Goal: Information Seeking & Learning: Learn about a topic

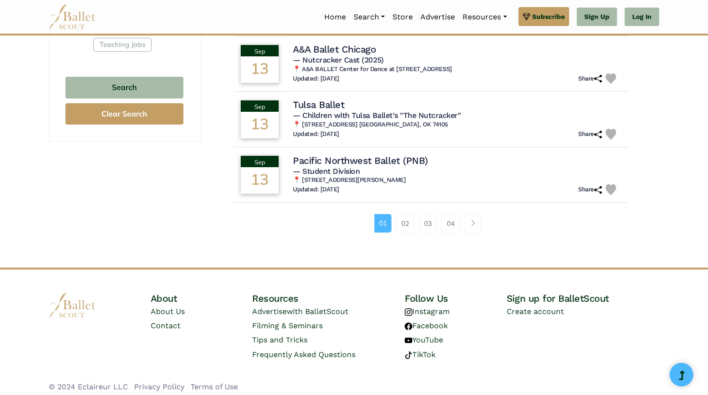
scroll to position [618, 0]
click at [450, 223] on link "04" at bounding box center [450, 223] width 18 height 19
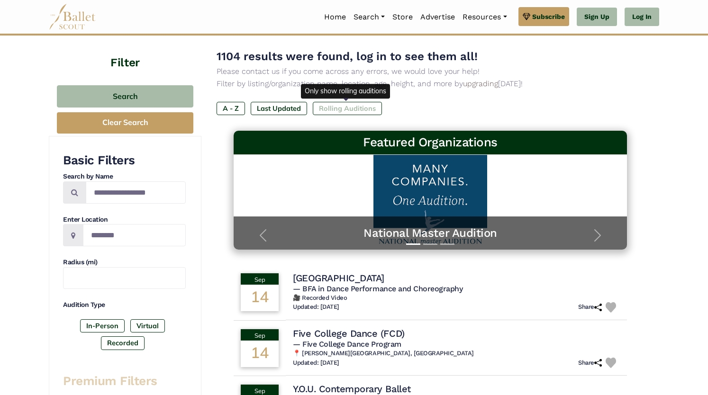
click at [333, 108] on label "Rolling Auditions" at bounding box center [347, 108] width 69 height 13
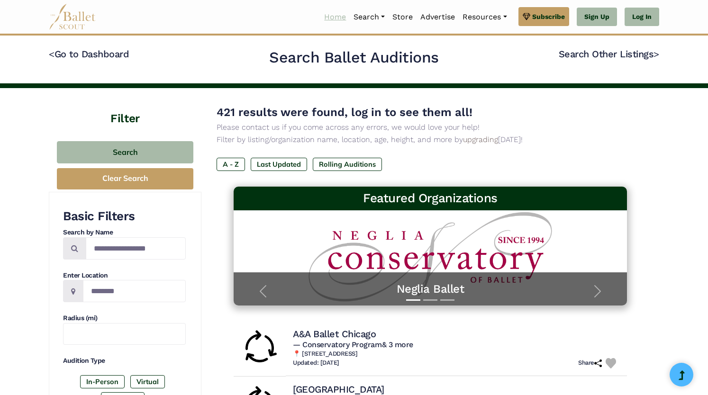
click at [328, 16] on link "Home" at bounding box center [334, 17] width 29 height 20
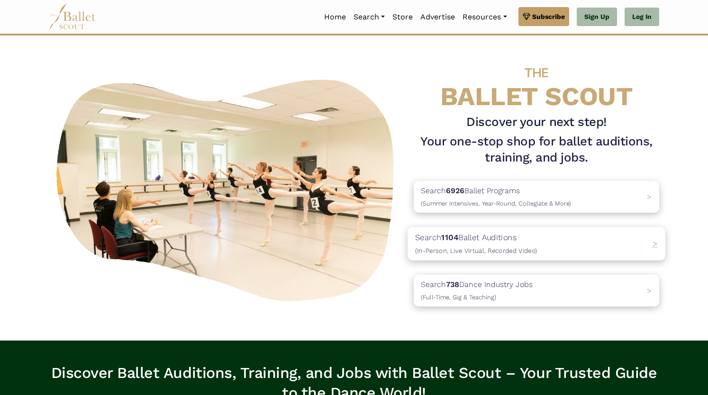
click at [490, 252] on span "(In-Person, Live Virtual, Recorded Video)" at bounding box center [476, 251] width 122 height 8
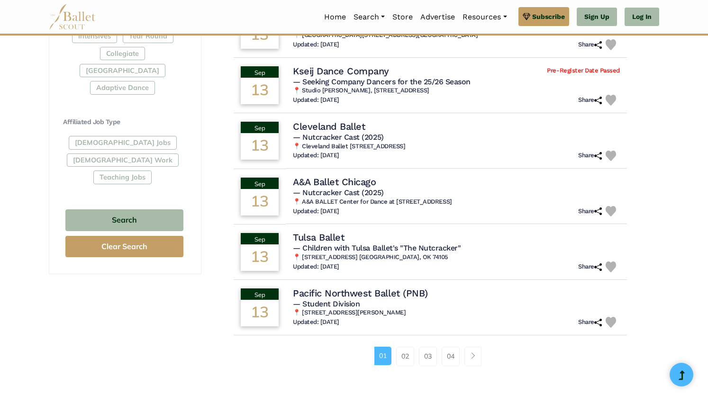
scroll to position [488, 0]
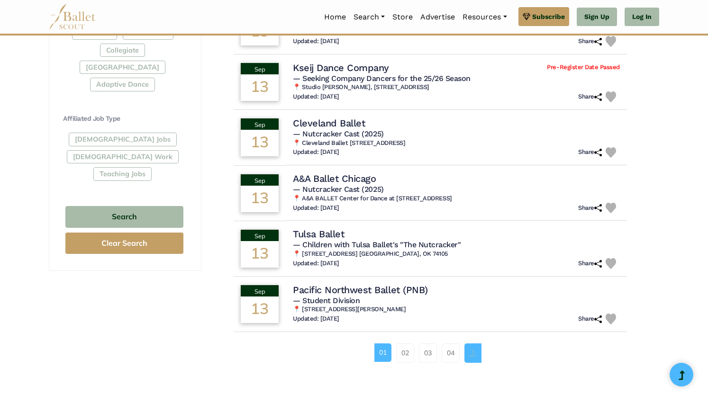
click at [471, 352] on span "Page navigation example" at bounding box center [472, 352] width 7 height 7
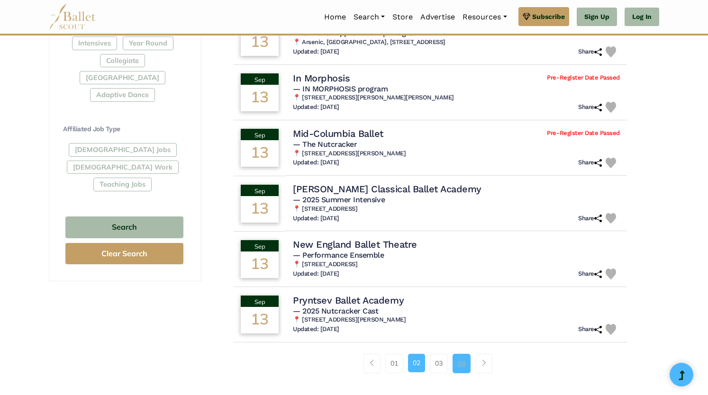
scroll to position [478, 0]
click at [484, 358] on link "Page navigation example" at bounding box center [483, 362] width 17 height 19
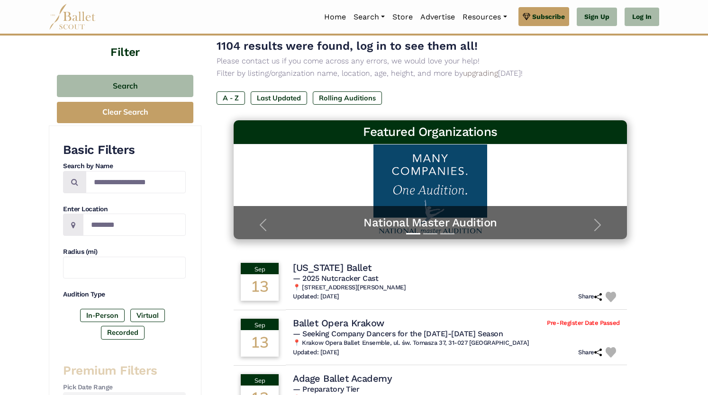
scroll to position [63, 0]
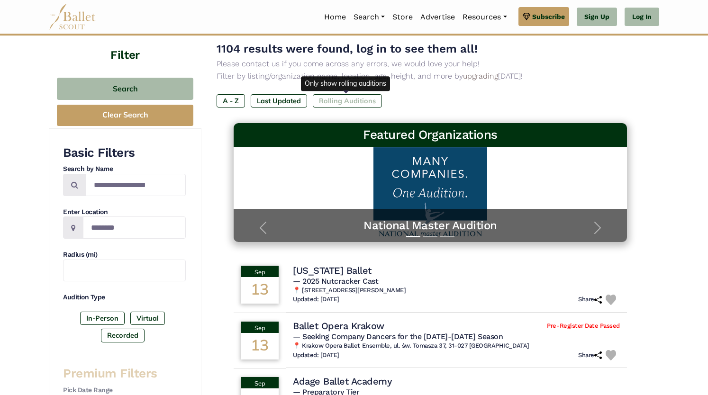
click at [354, 97] on label "Rolling Auditions" at bounding box center [347, 100] width 69 height 13
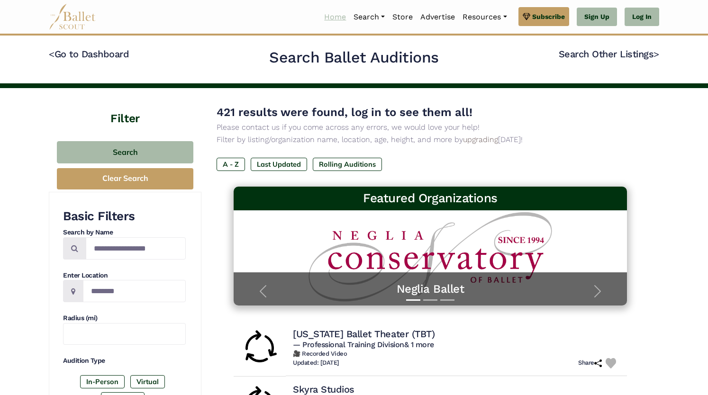
click at [323, 18] on link "Home" at bounding box center [334, 17] width 29 height 20
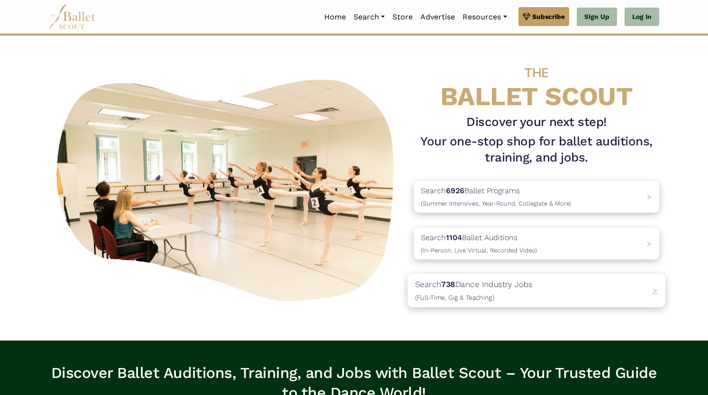
click at [491, 289] on p "Search 738 Dance Industry Jobs (Full-Time, Gig & Teaching)" at bounding box center [473, 291] width 117 height 26
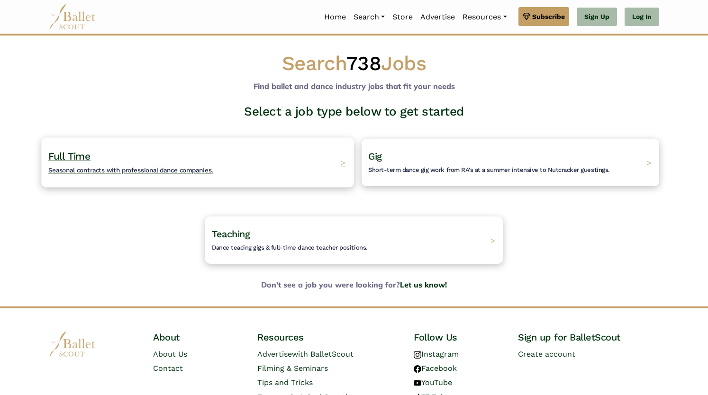
click at [312, 156] on div "Full Time Seasonal contracts with professional dance companies. >" at bounding box center [197, 162] width 312 height 50
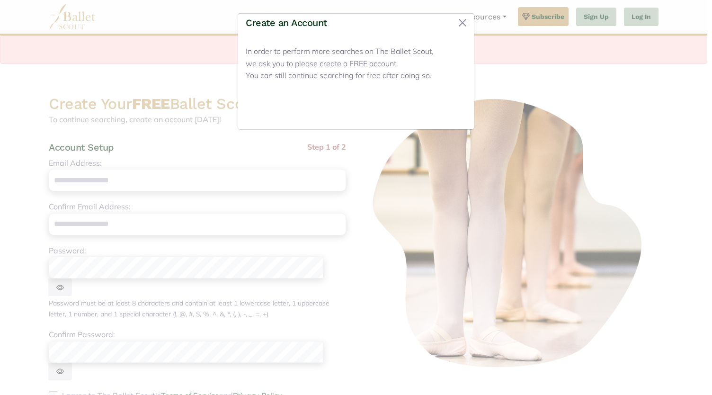
click at [449, 104] on button "Close" at bounding box center [449, 110] width 36 height 22
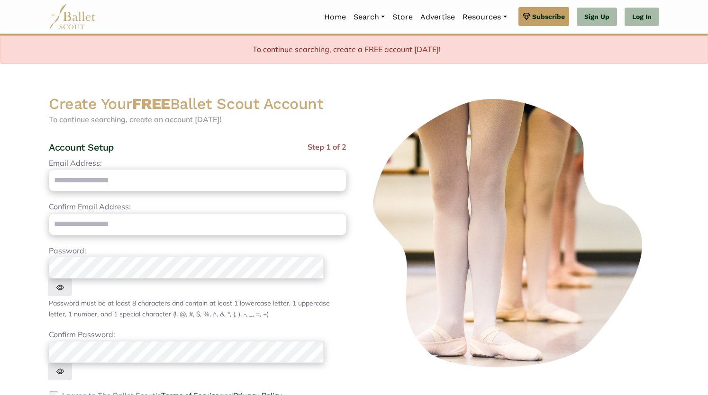
click at [76, 26] on img at bounding box center [72, 17] width 47 height 26
